Goal: Register for event/course

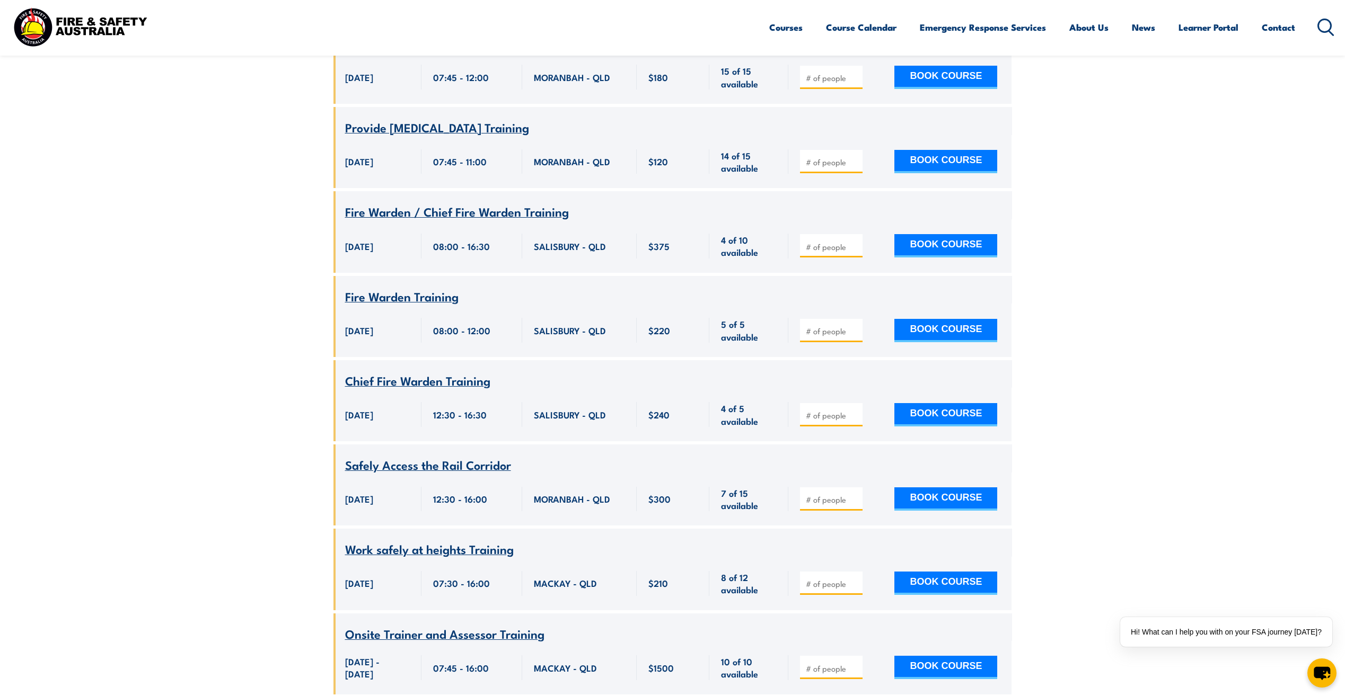
scroll to position [1569, 0]
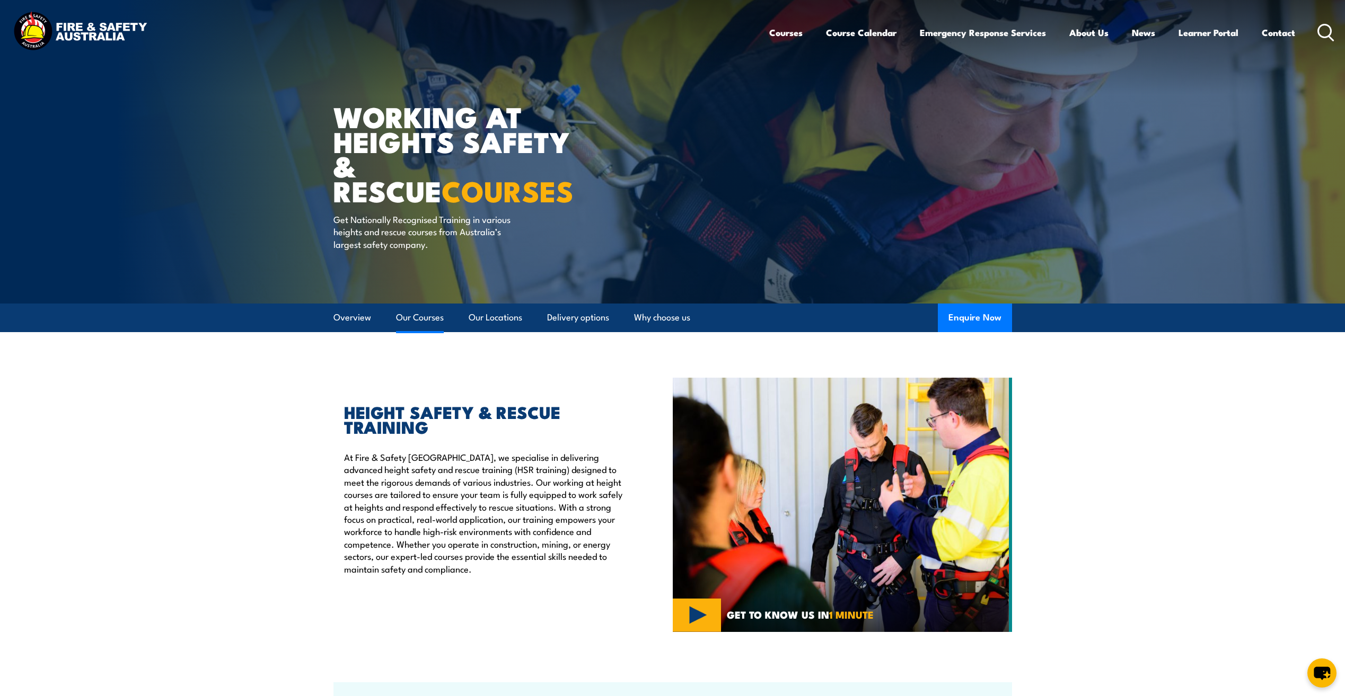
click at [412, 319] on link "Our Courses" at bounding box center [420, 318] width 48 height 28
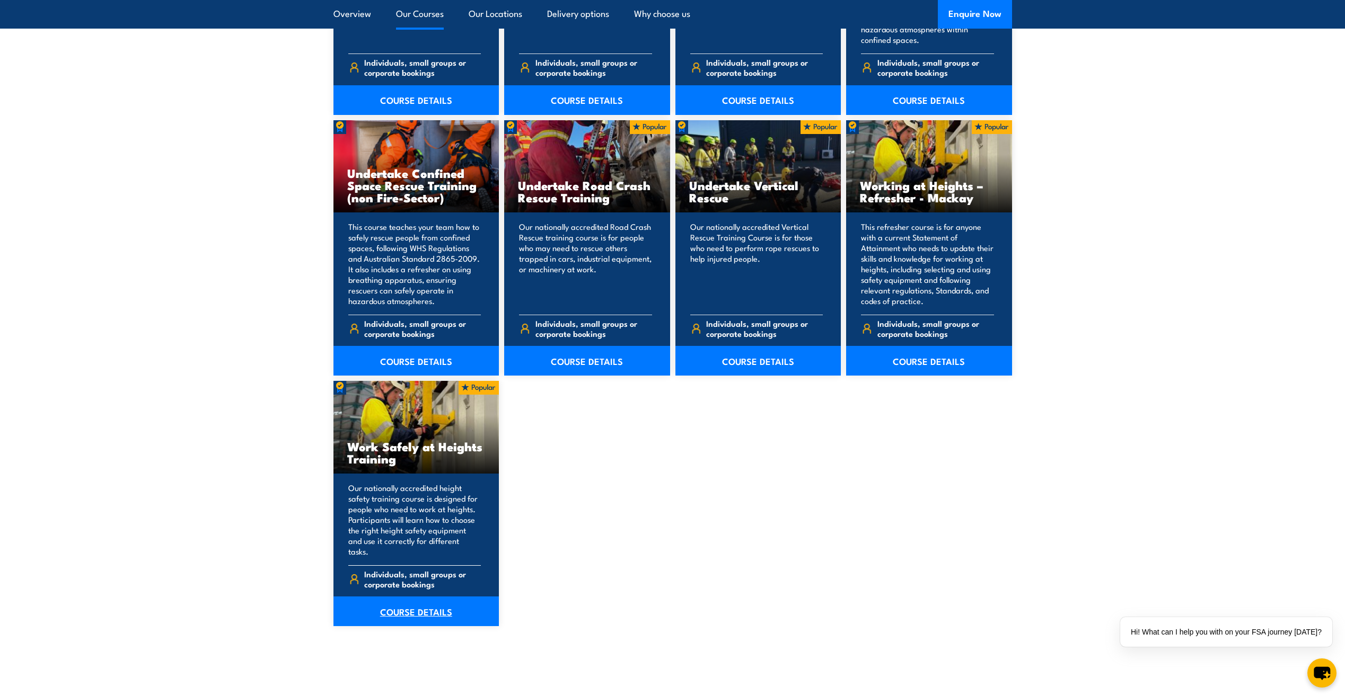
scroll to position [1069, 0]
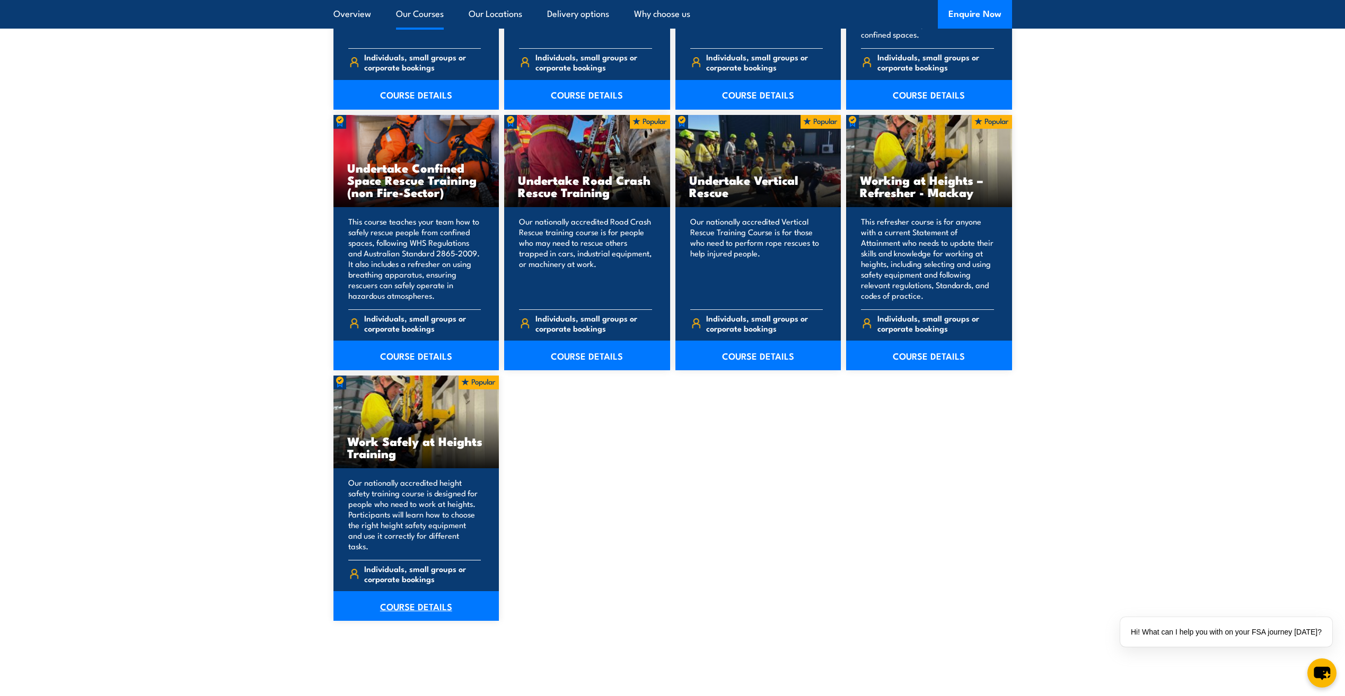
click at [418, 595] on link "COURSE DETAILS" at bounding box center [416, 607] width 166 height 30
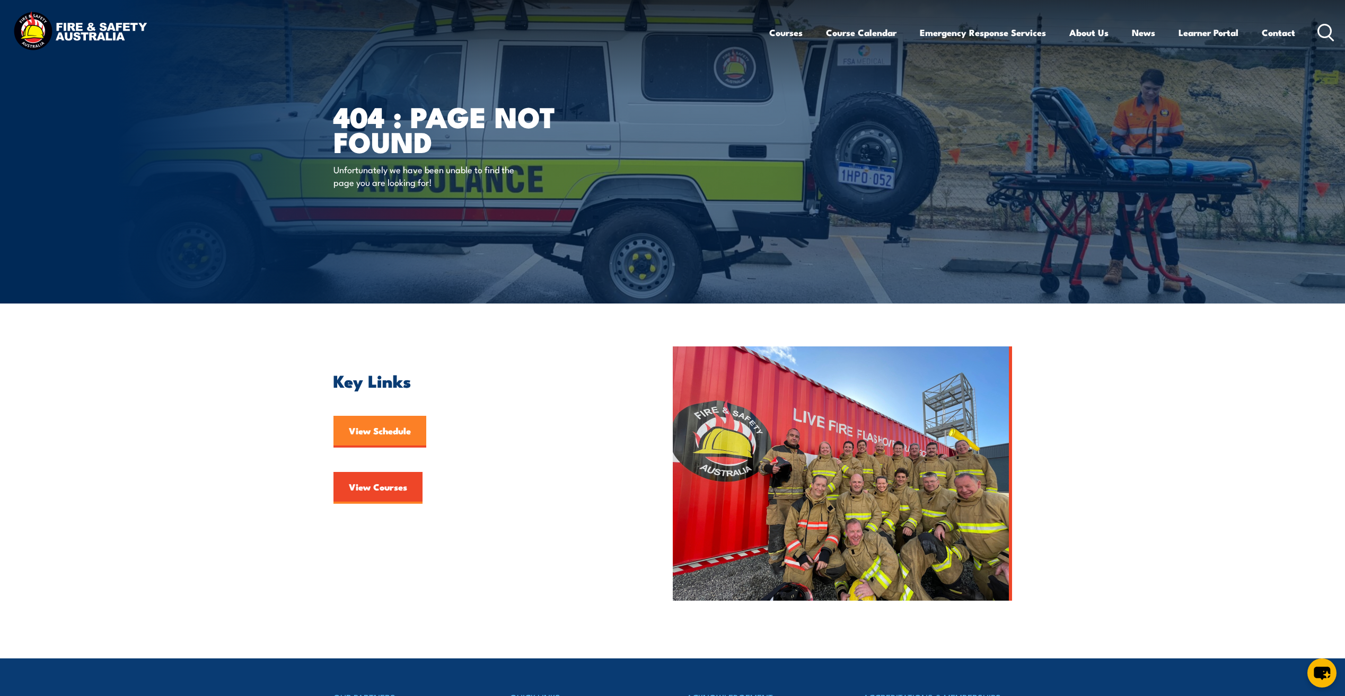
click at [371, 428] on link "View Schedule" at bounding box center [379, 432] width 93 height 32
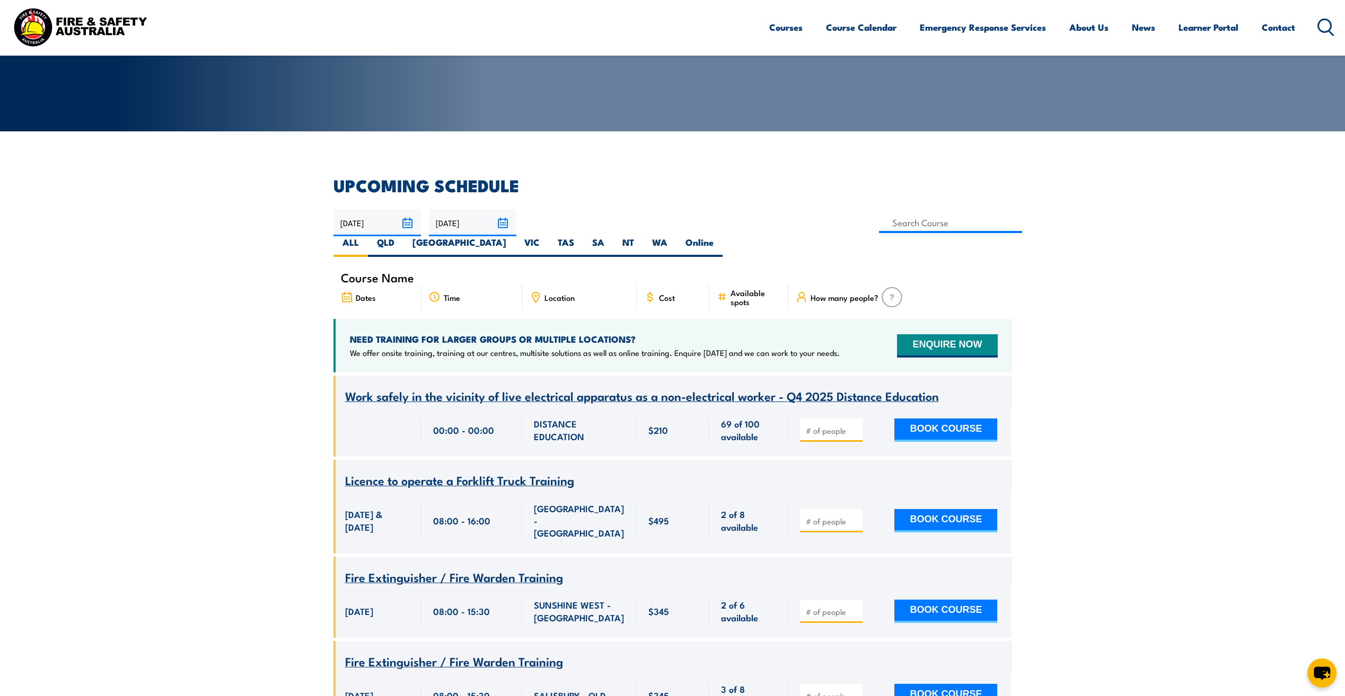
scroll to position [159, 0]
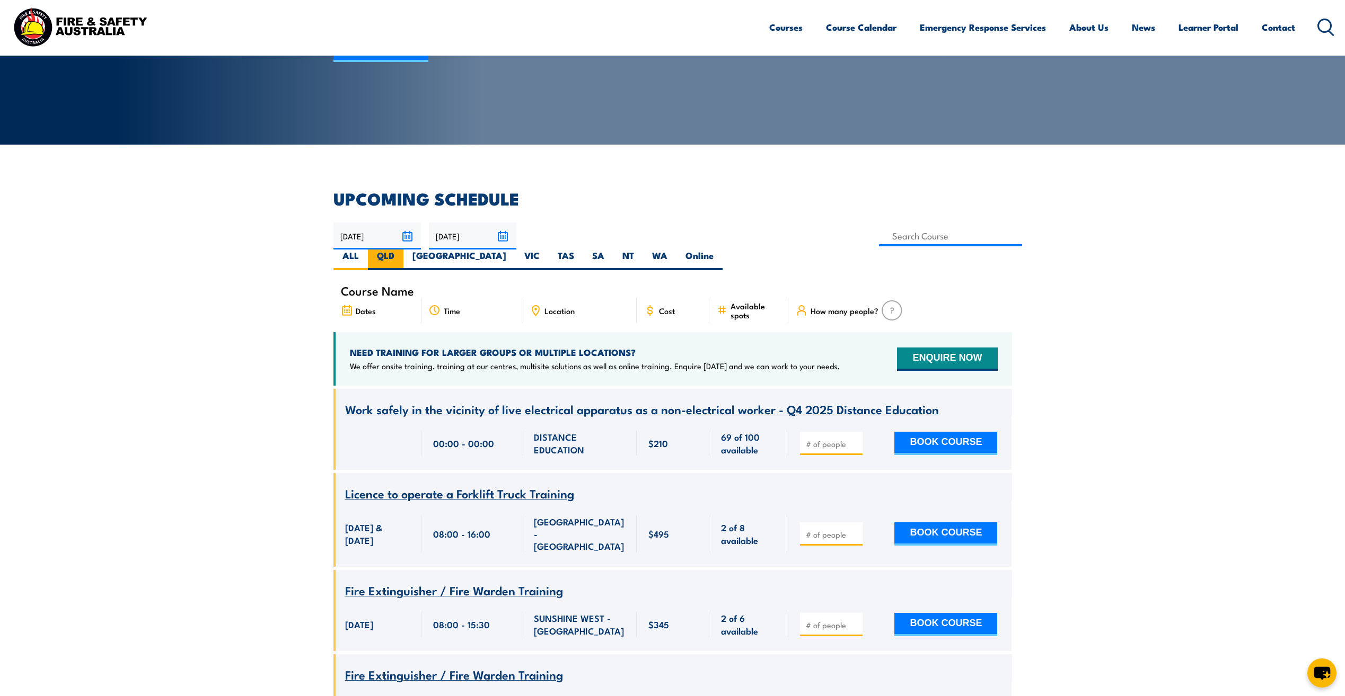
click at [403, 250] on label "QLD" at bounding box center [386, 260] width 36 height 21
click at [401, 250] on input "QLD" at bounding box center [397, 253] width 7 height 7
radio input "true"
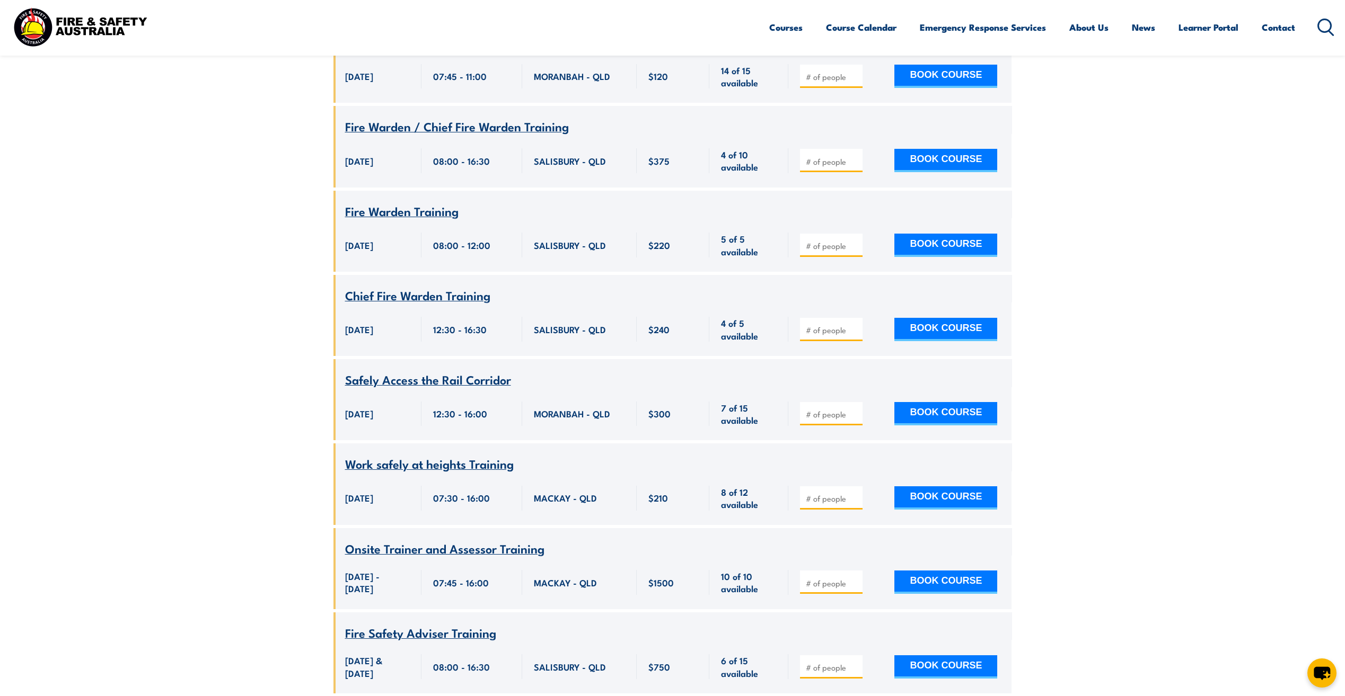
scroll to position [1647, 0]
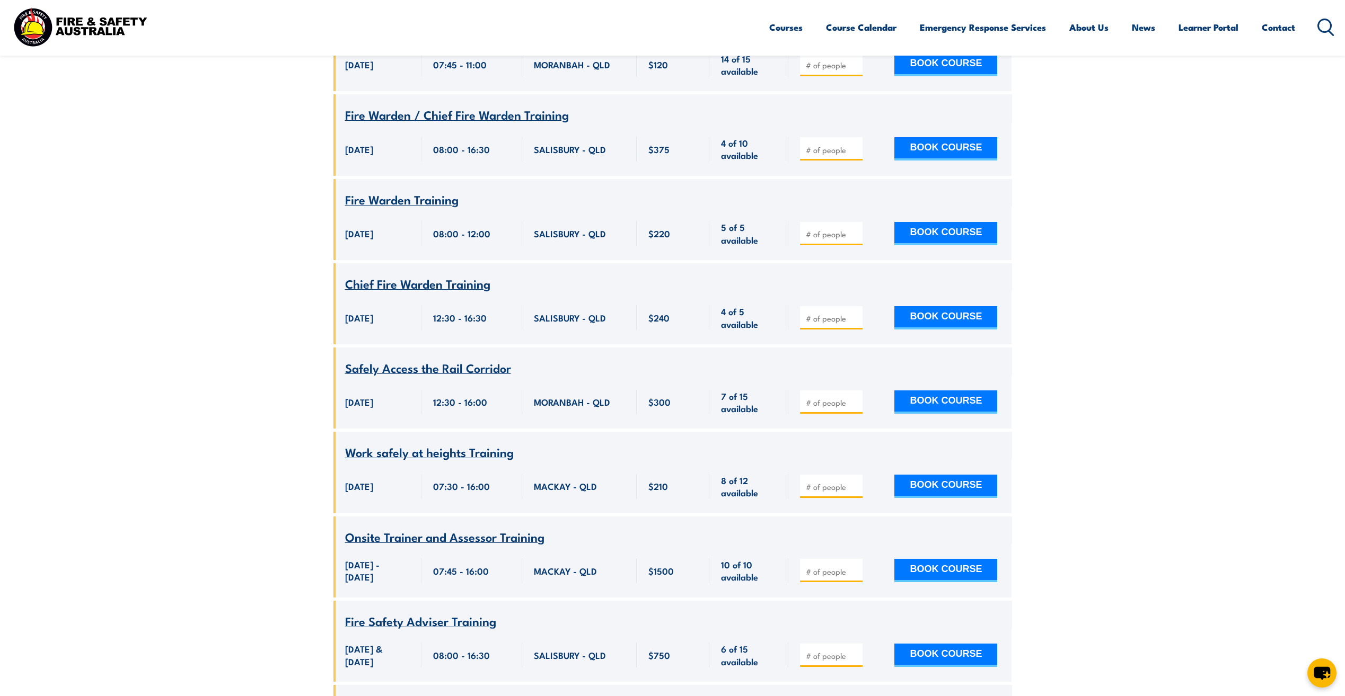
click at [507, 474] on div "07:30 - 16:00" at bounding box center [471, 486] width 77 height 25
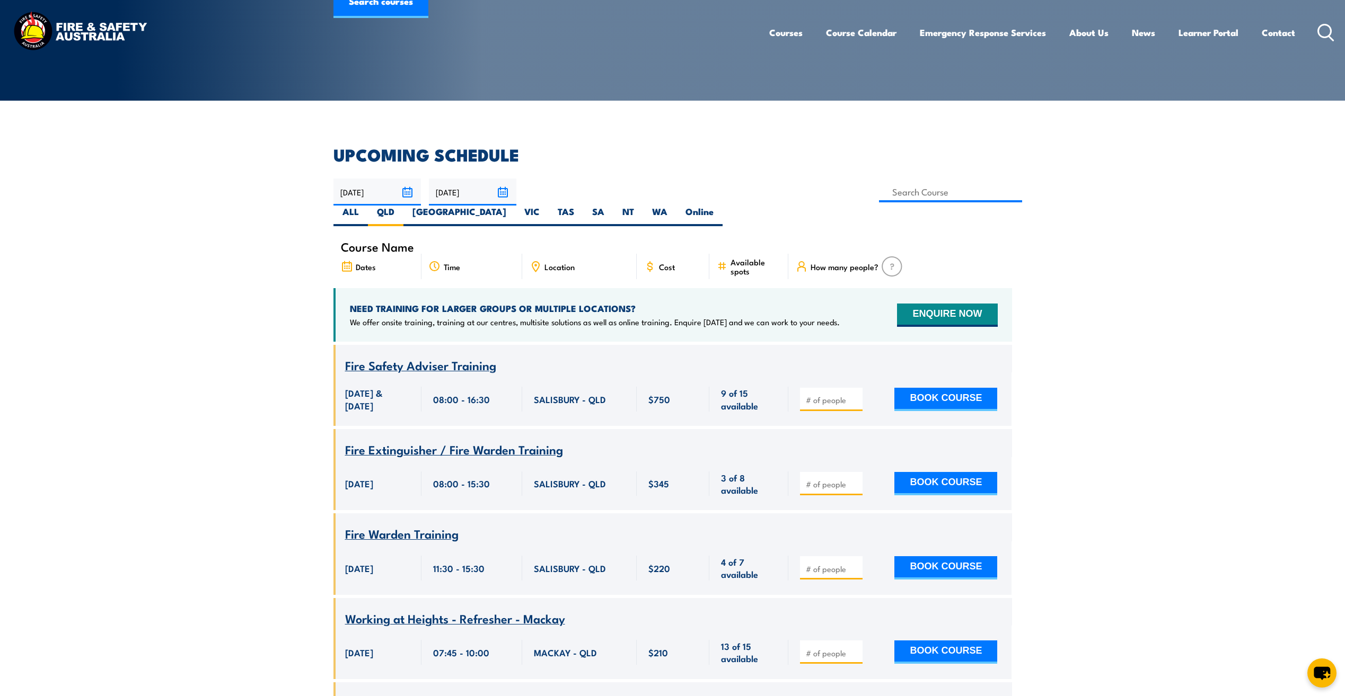
scroll to position [0, 0]
